Goal: Book appointment/travel/reservation

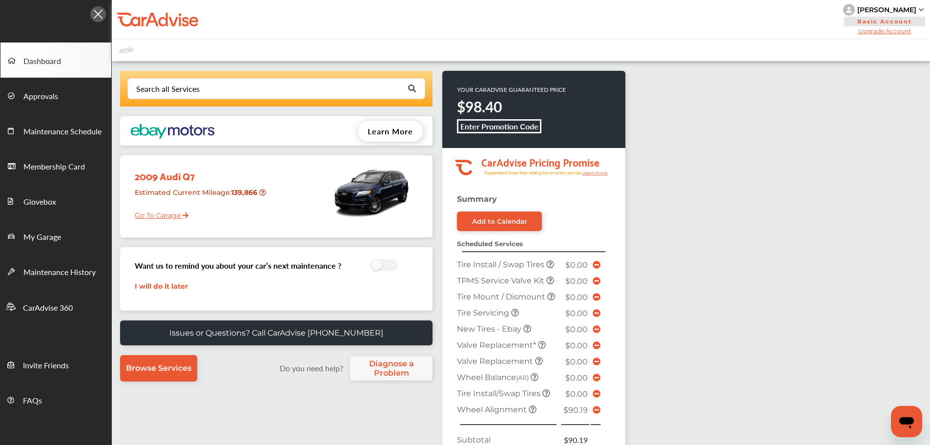
click at [161, 218] on link "Go To Garage" at bounding box center [157, 213] width 61 height 19
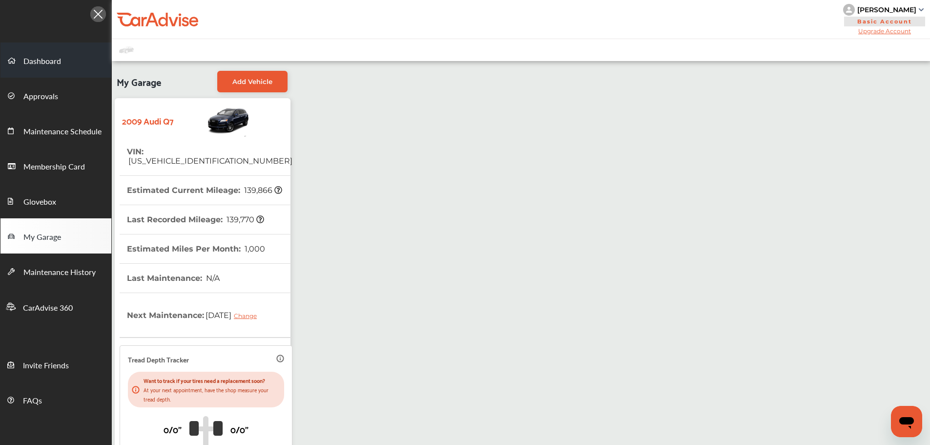
click at [34, 64] on span "Dashboard" at bounding box center [42, 61] width 38 height 13
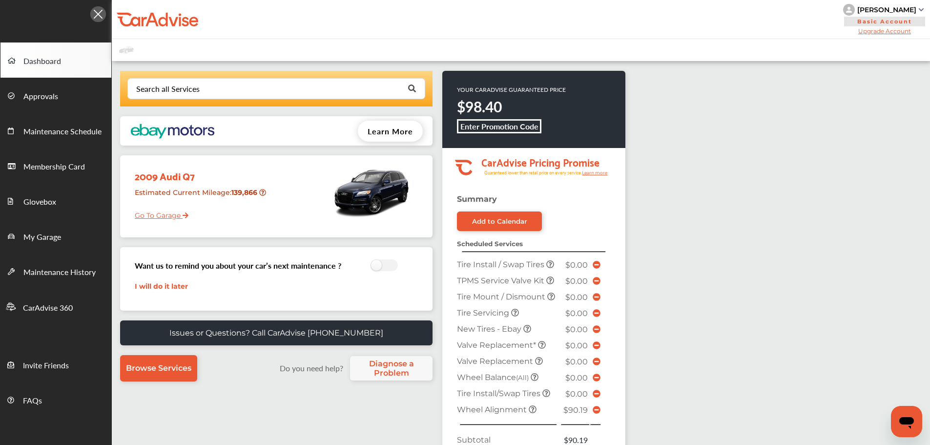
scroll to position [293, 0]
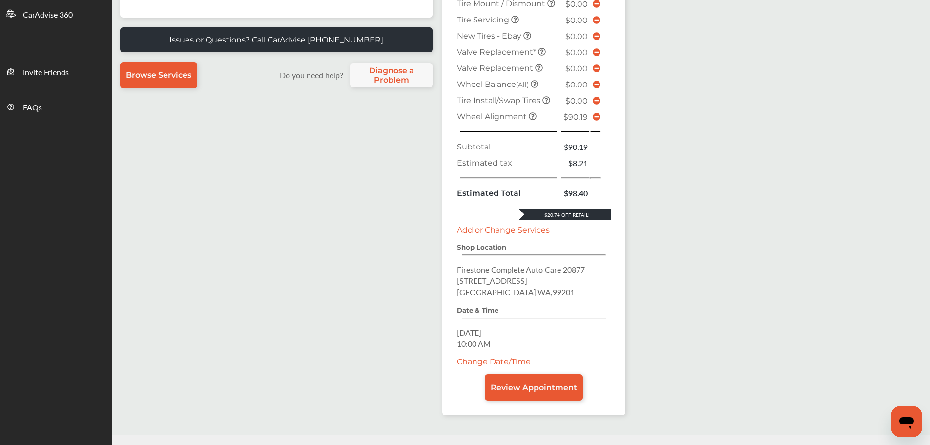
click at [508, 386] on span "Review Appointment" at bounding box center [534, 387] width 86 height 9
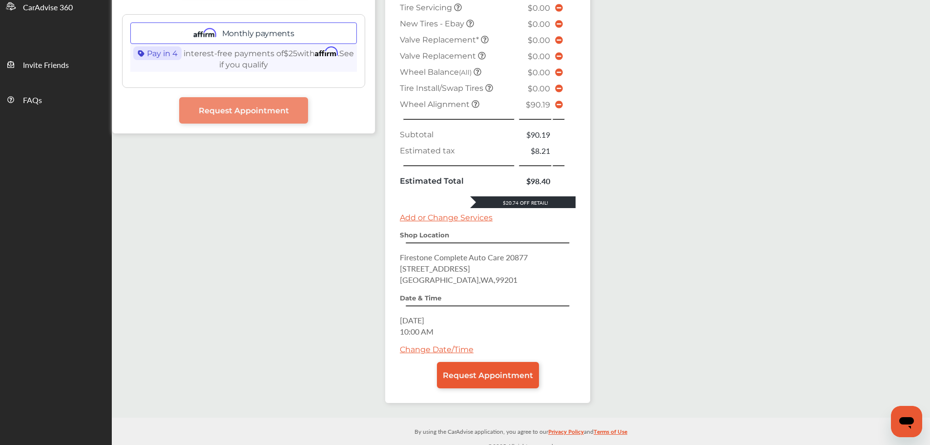
scroll to position [308, 0]
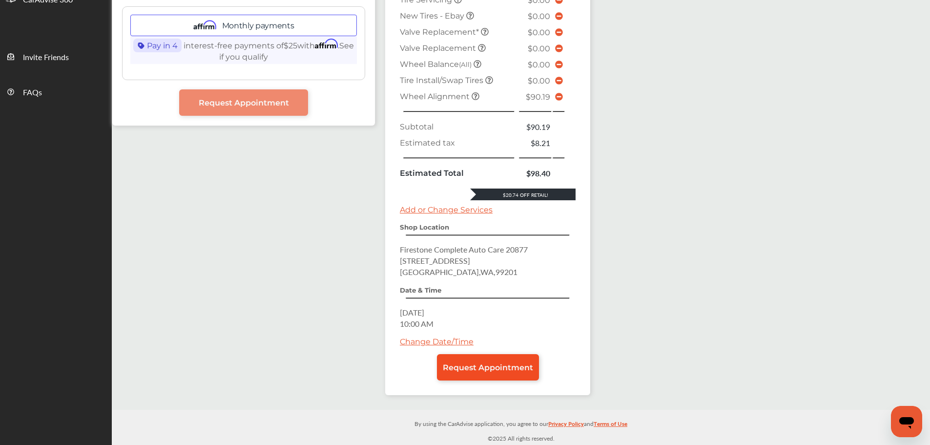
click at [504, 364] on span "Request Appointment" at bounding box center [488, 367] width 90 height 9
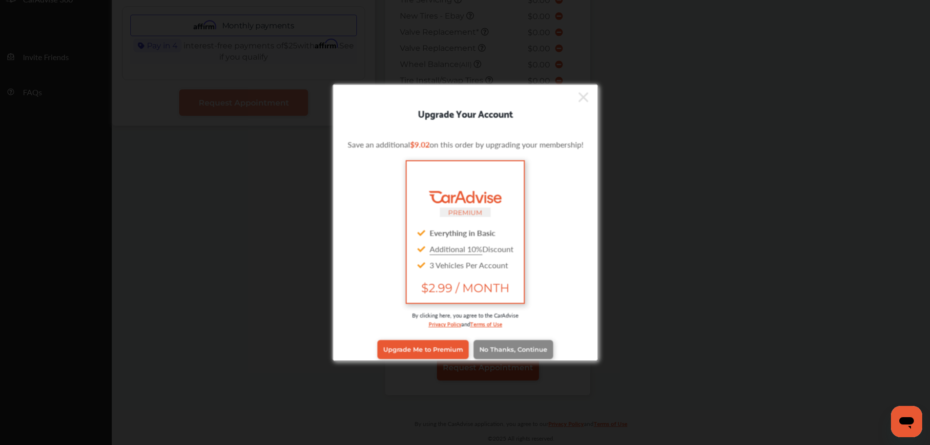
click at [511, 350] on span "No Thanks, Continue" at bounding box center [513, 349] width 68 height 7
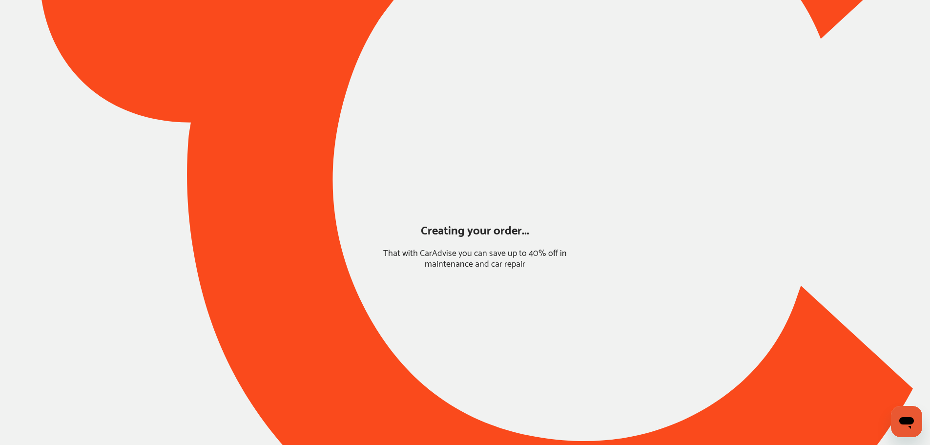
scroll to position [0, 0]
